Goal: Check status: Check status

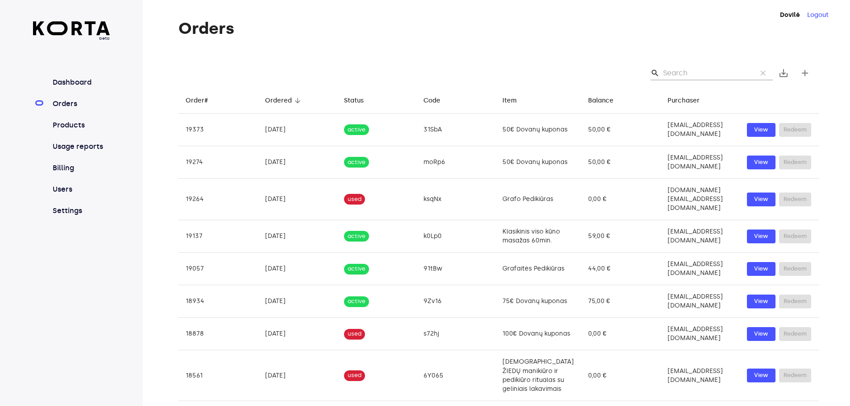
click at [70, 109] on link "Orders" at bounding box center [80, 104] width 59 height 11
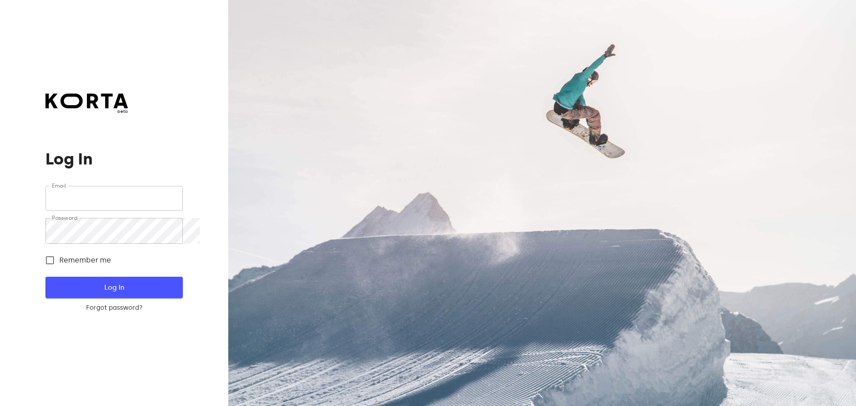
type input "[EMAIL_ADDRESS][DOMAIN_NAME]"
click at [108, 288] on span "Log In" at bounding box center [114, 288] width 108 height 12
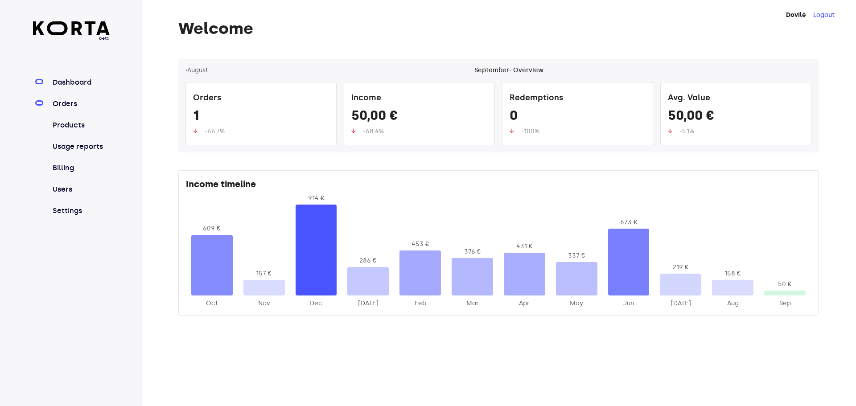
click at [73, 109] on link "Orders" at bounding box center [80, 104] width 59 height 11
